Goal: Information Seeking & Learning: Understand process/instructions

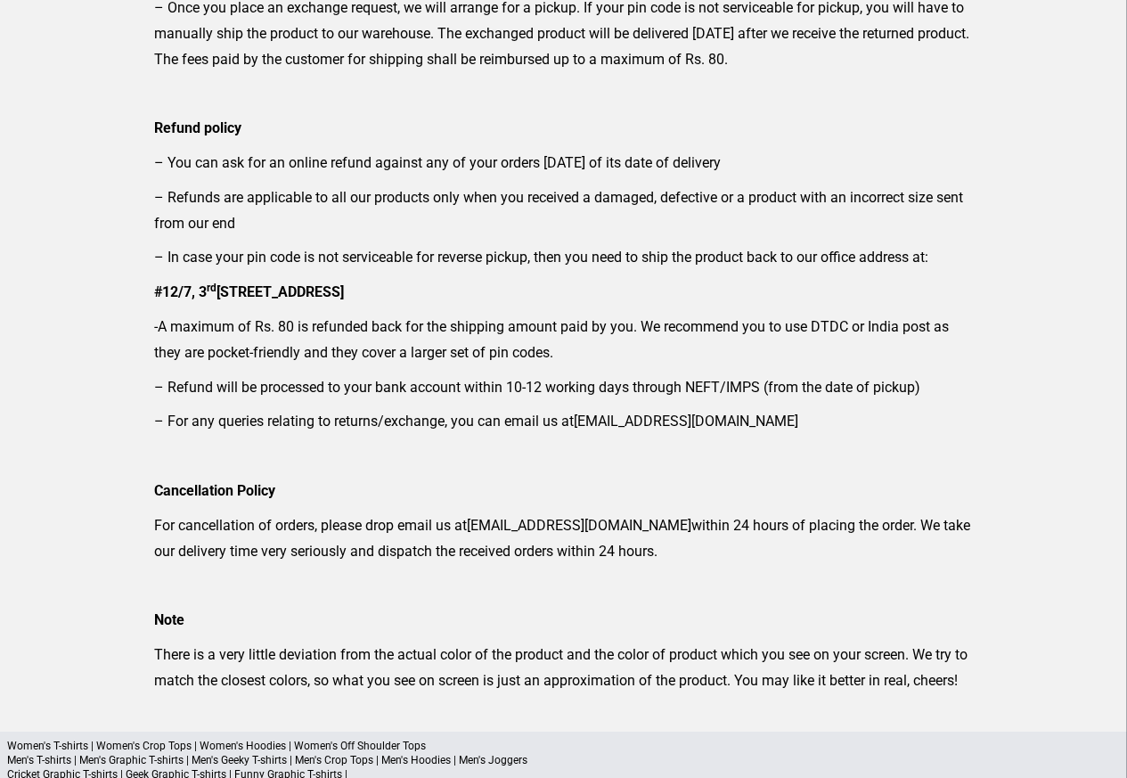
scroll to position [171, 0]
